Goal: Find specific page/section: Find specific page/section

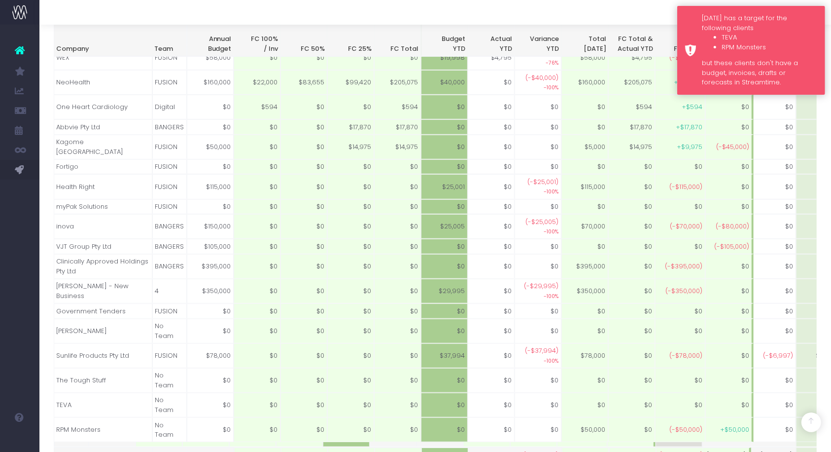
click at [730, 31] on div "[DATE] has a target for the following clients TEVA RPM Monsters but these clien…" at bounding box center [760, 50] width 116 height 74
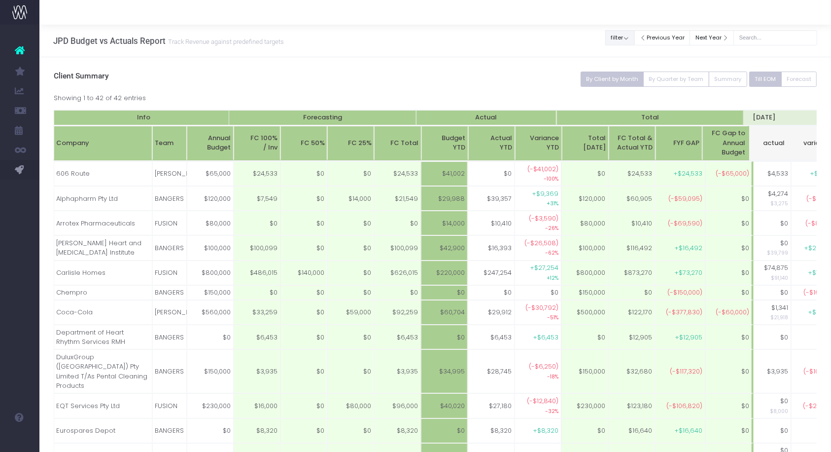
click at [634, 39] on button "filter" at bounding box center [619, 37] width 29 height 15
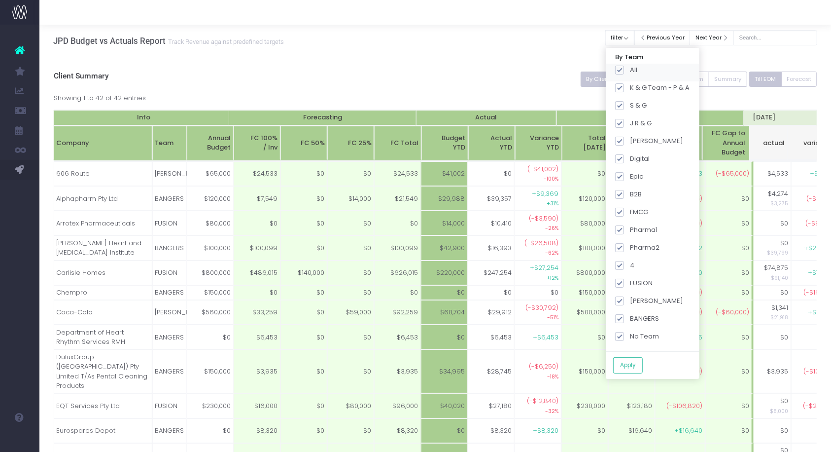
click at [624, 72] on span at bounding box center [619, 70] width 9 height 9
click at [633, 71] on input "All" at bounding box center [633, 68] width 6 height 6
checkbox input "false"
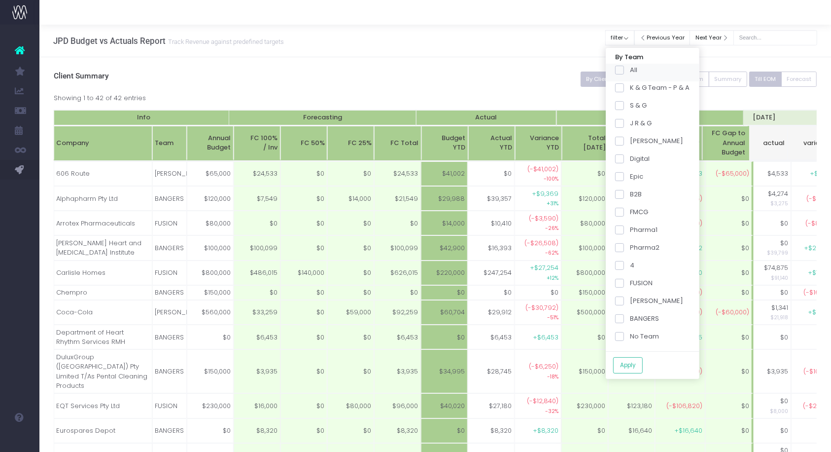
checkbox input "false"
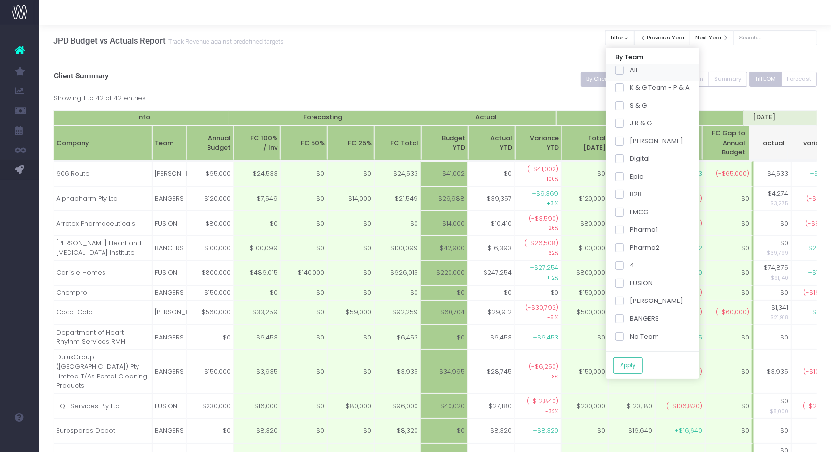
checkbox input "false"
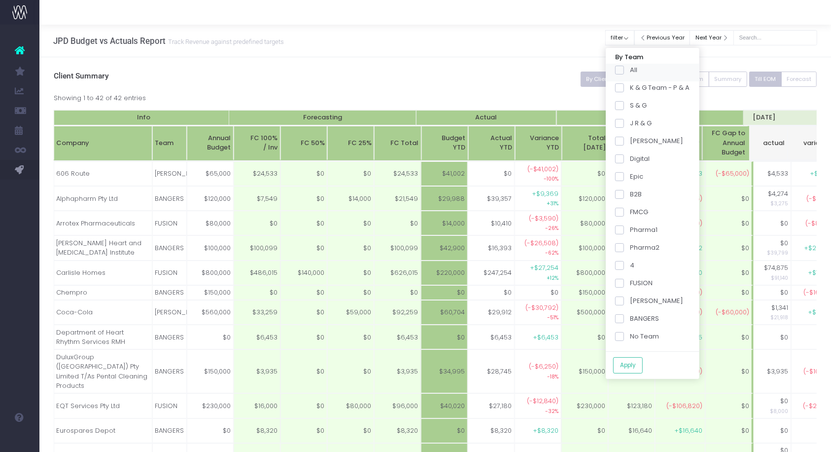
checkbox input "false"
click at [624, 284] on span at bounding box center [619, 283] width 9 height 9
click at [631, 284] on input "FUSION" at bounding box center [633, 281] width 6 height 6
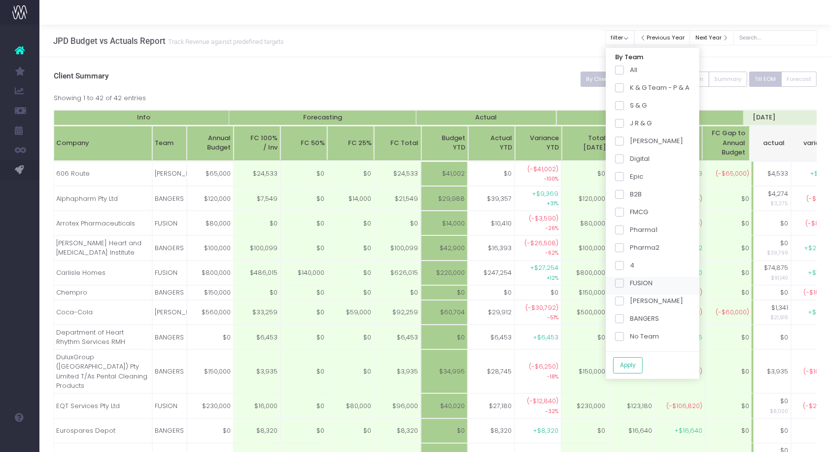
checkbox input "true"
click at [635, 359] on button "Apply" at bounding box center [628, 365] width 30 height 16
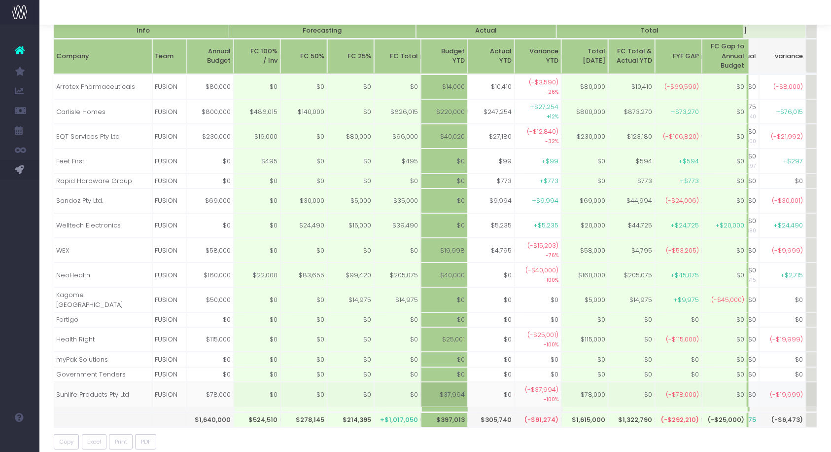
scroll to position [0, 517]
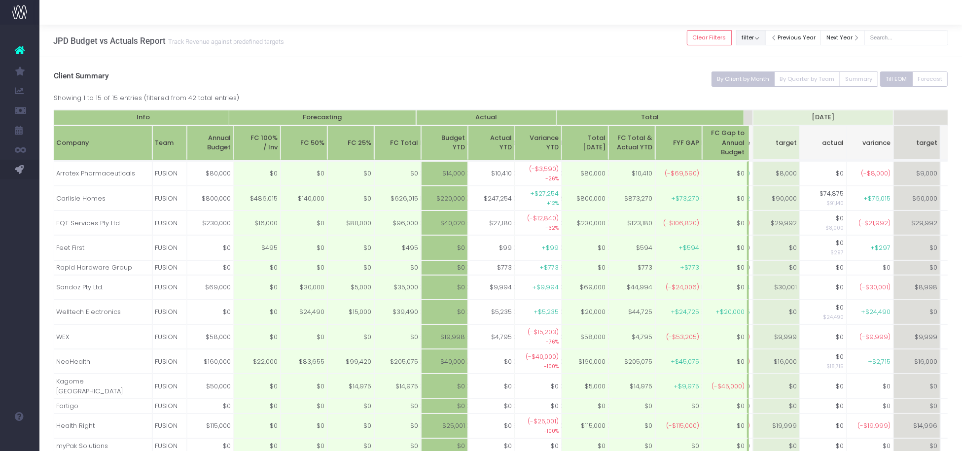
click at [762, 39] on button "filter" at bounding box center [750, 37] width 29 height 15
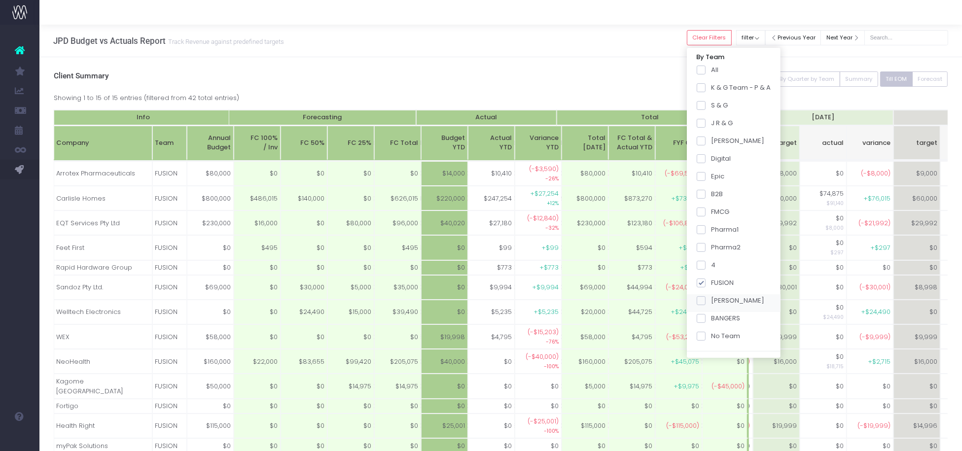
click at [706, 300] on span at bounding box center [701, 300] width 9 height 9
click at [715, 300] on input "[PERSON_NAME]" at bounding box center [715, 299] width 6 height 6
checkbox input "true"
click at [706, 285] on span at bounding box center [701, 283] width 9 height 9
click at [715, 285] on input "FUSION" at bounding box center [715, 281] width 6 height 6
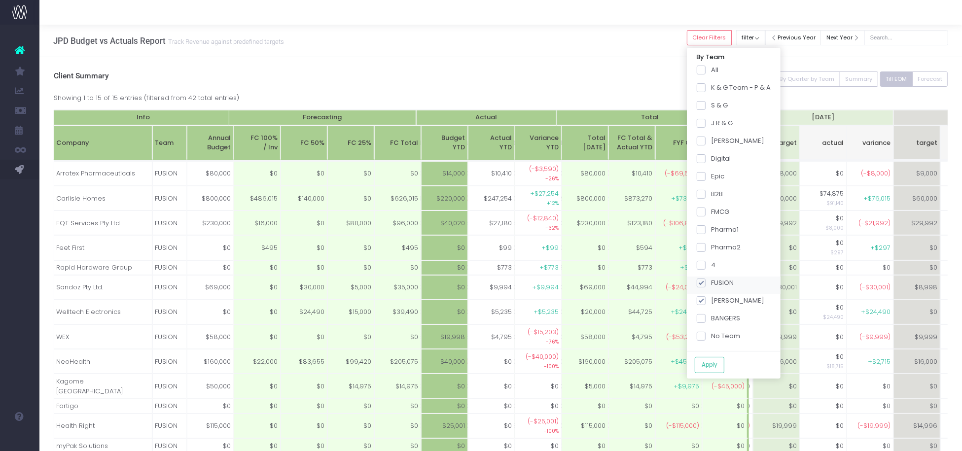
checkbox input "false"
click at [720, 360] on button "Apply" at bounding box center [710, 365] width 30 height 16
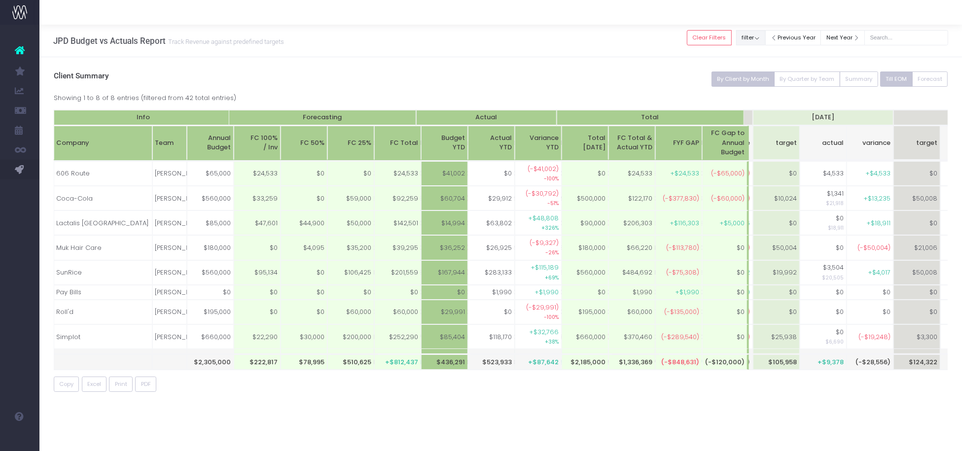
click at [765, 36] on button "filter" at bounding box center [750, 37] width 29 height 15
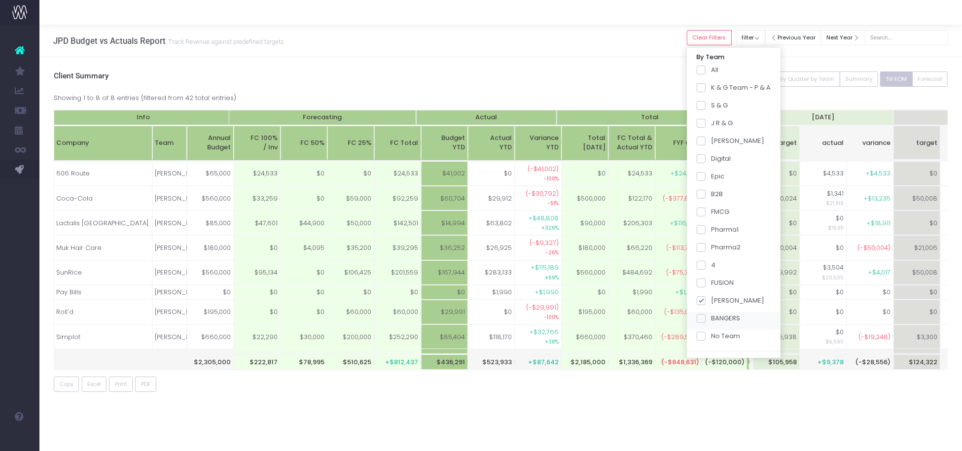
click at [706, 321] on span at bounding box center [701, 318] width 9 height 9
click at [714, 320] on input "BANGERS" at bounding box center [715, 317] width 6 height 6
checkbox input "true"
click at [706, 301] on span at bounding box center [701, 300] width 9 height 9
click at [714, 301] on input "[PERSON_NAME]" at bounding box center [715, 299] width 6 height 6
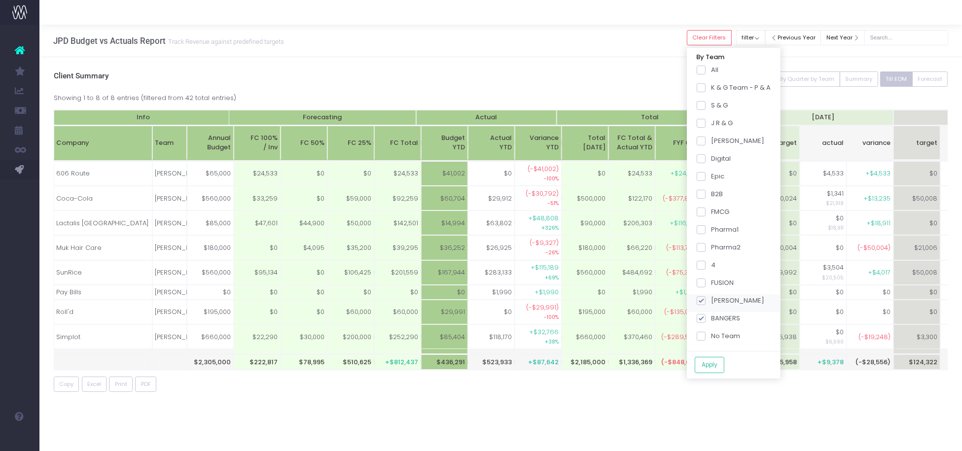
checkbox input "false"
click at [718, 364] on button "Apply" at bounding box center [710, 365] width 30 height 16
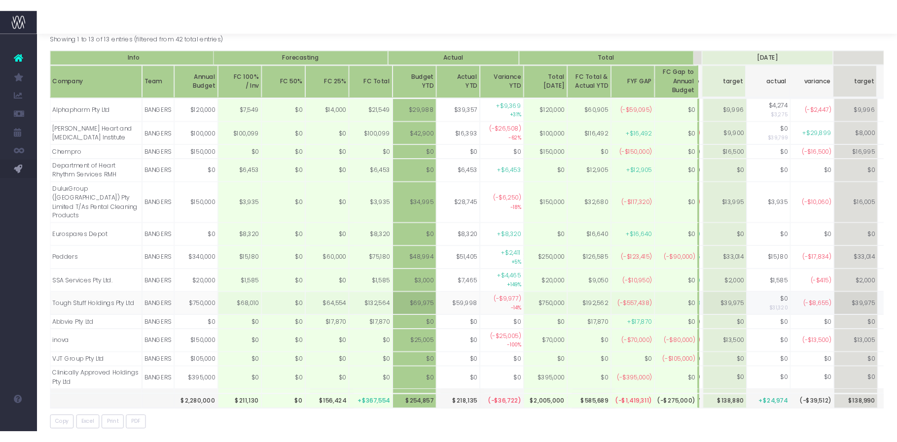
scroll to position [64, 0]
